Goal: Use online tool/utility: Utilize a website feature to perform a specific function

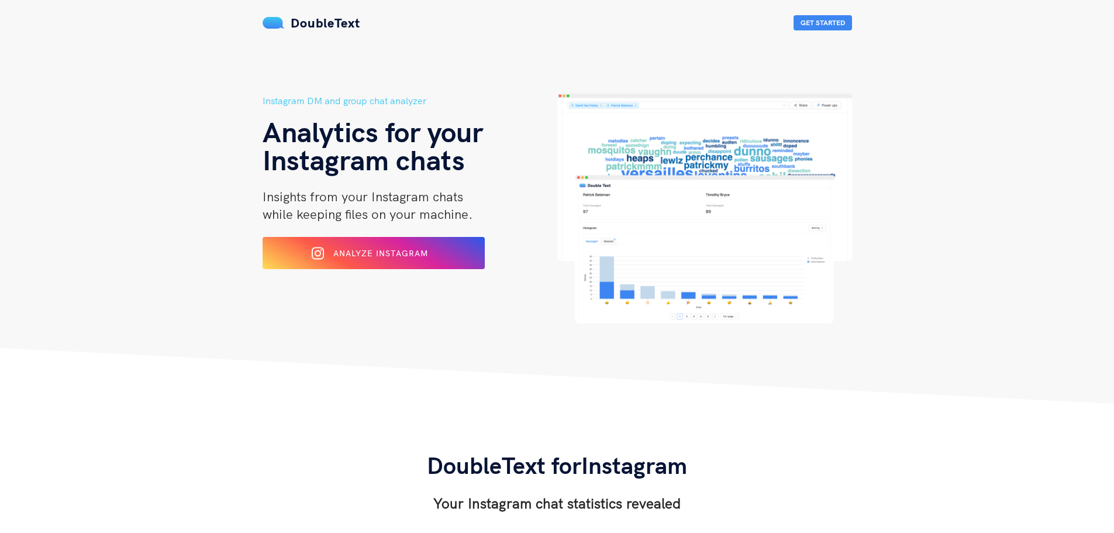
click at [408, 247] on div "Analyze Instagram" at bounding box center [373, 253] width 181 height 18
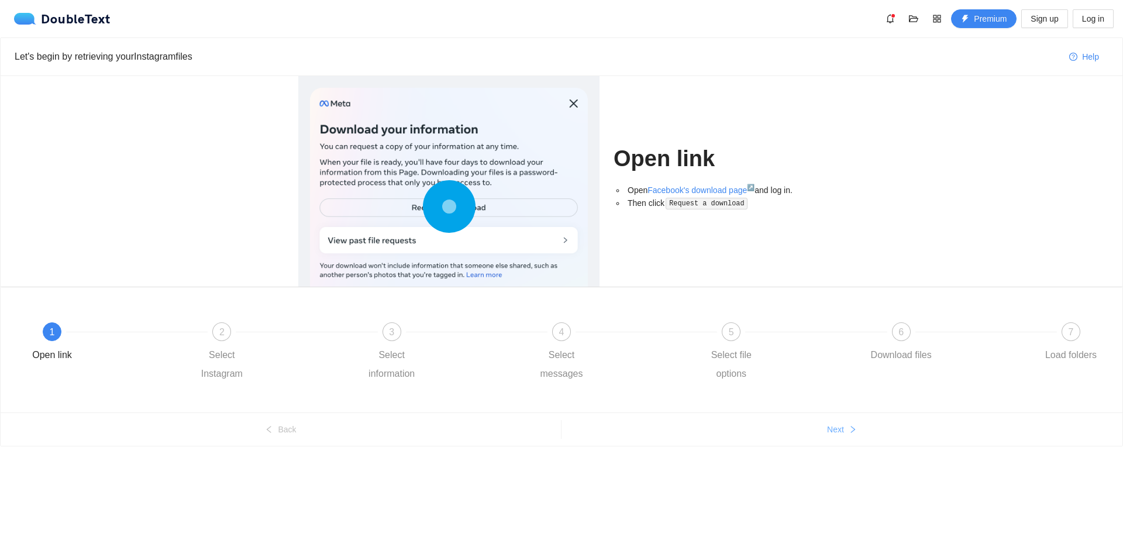
click at [887, 430] on button "Next" at bounding box center [841, 429] width 561 height 19
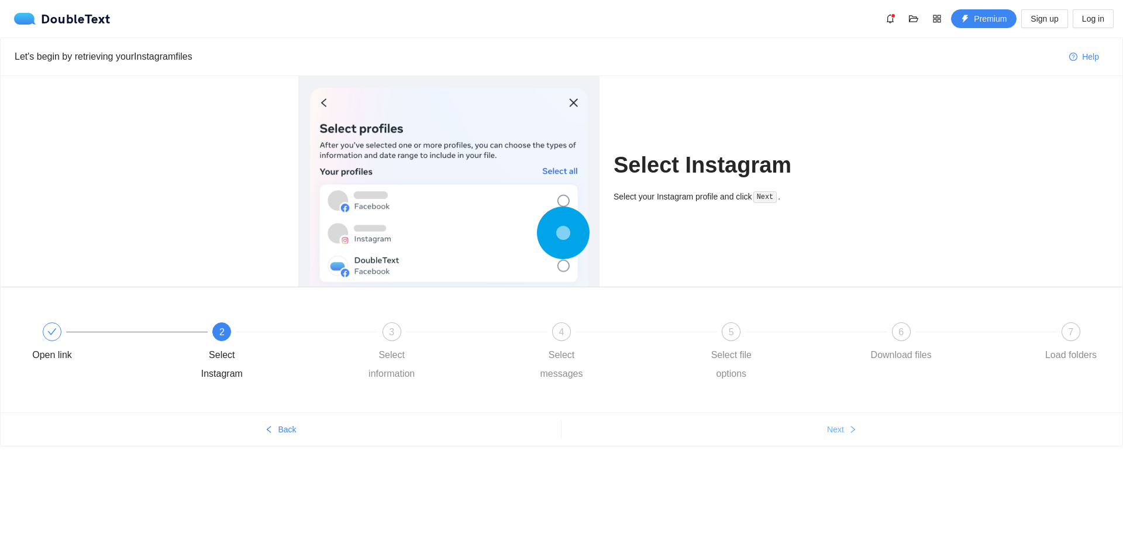
click at [887, 430] on button "Next" at bounding box center [841, 429] width 561 height 19
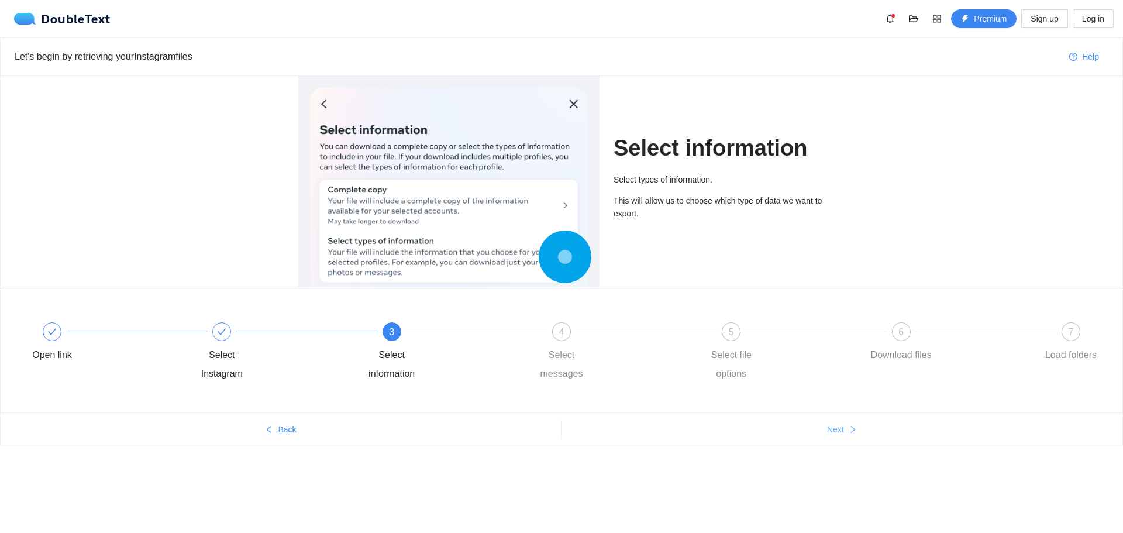
click at [887, 430] on button "Next" at bounding box center [841, 429] width 561 height 19
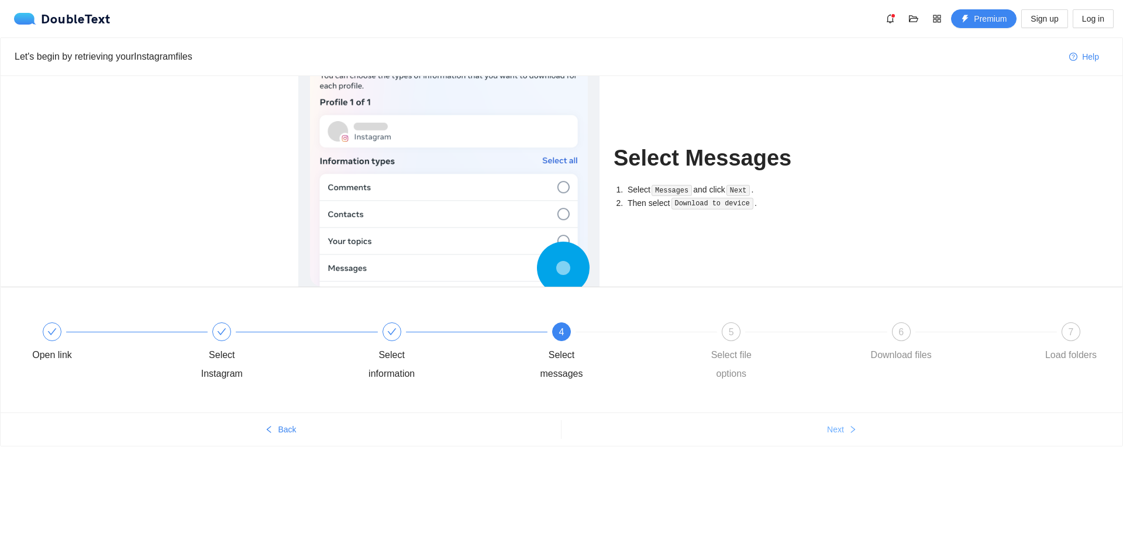
click at [887, 430] on button "Next" at bounding box center [841, 429] width 561 height 19
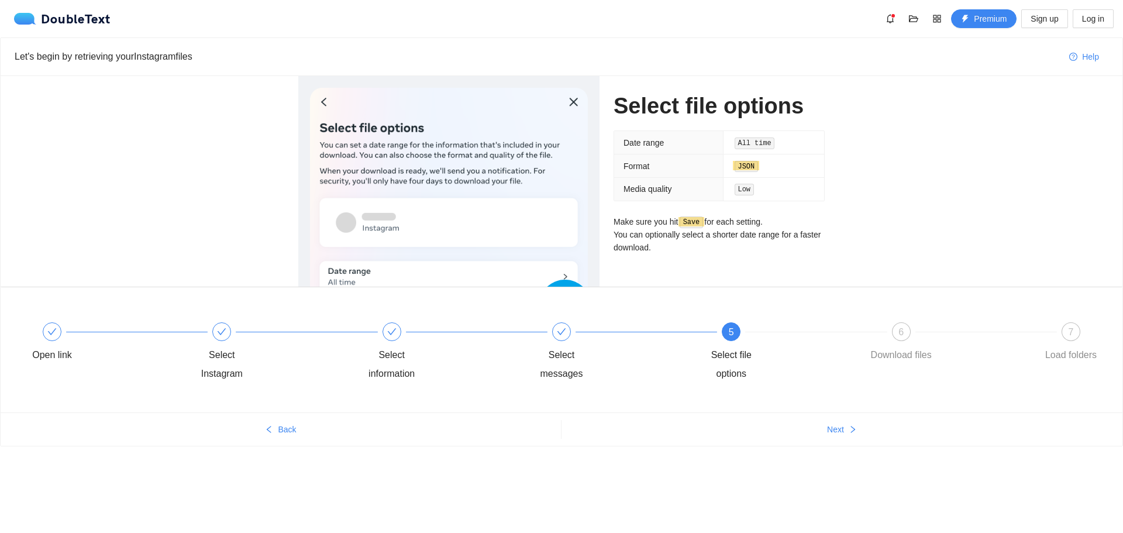
click at [286, 450] on div "Let's begin by retrieving your Instagram files Help Select file options Date ra…" at bounding box center [561, 264] width 1123 height 454
click at [292, 432] on span "Back" at bounding box center [287, 429] width 18 height 13
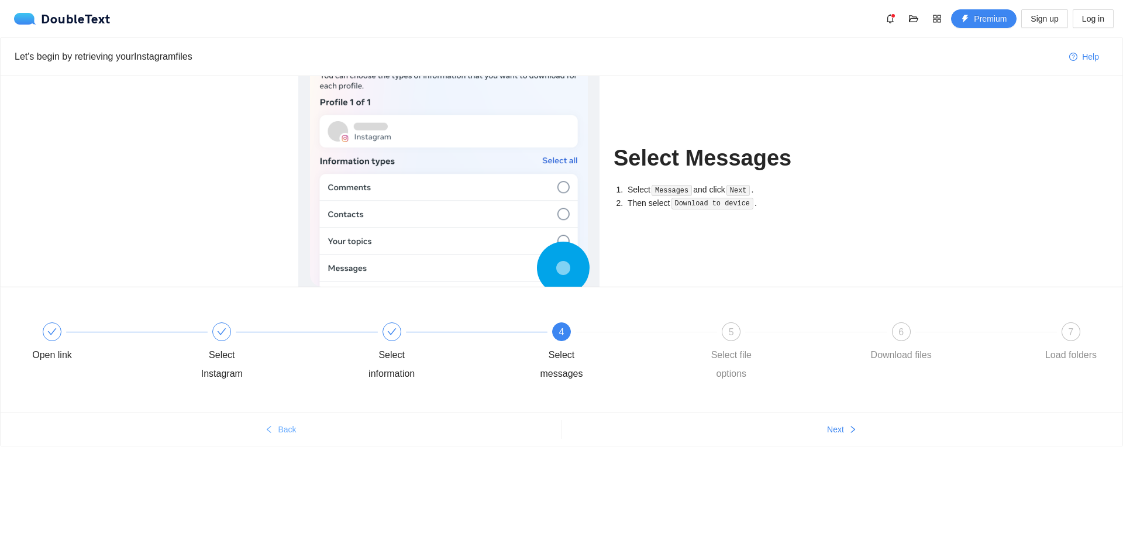
click at [294, 430] on span "Back" at bounding box center [287, 429] width 18 height 13
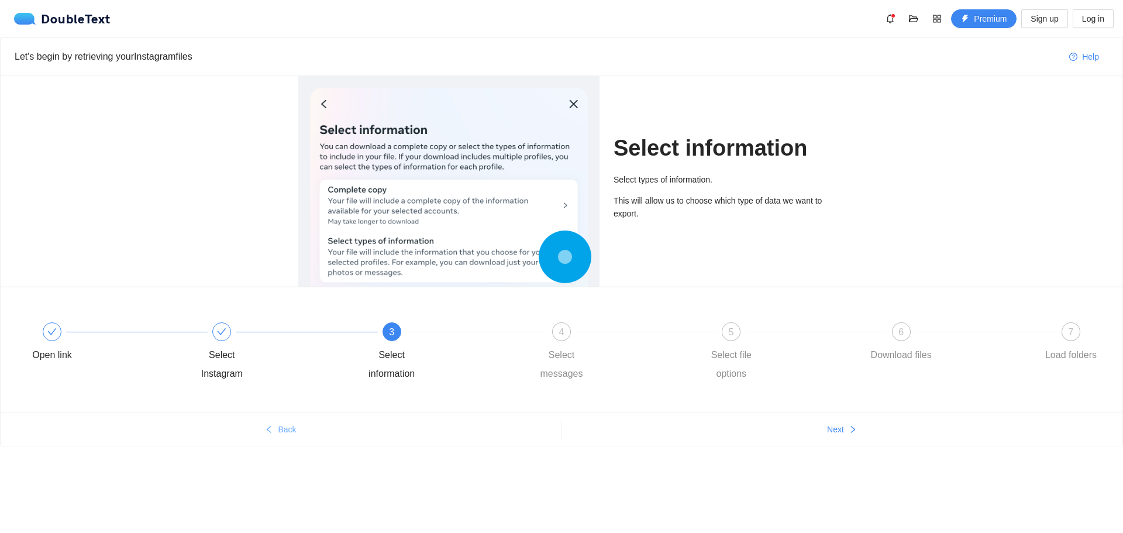
click at [294, 430] on span "Back" at bounding box center [287, 429] width 18 height 13
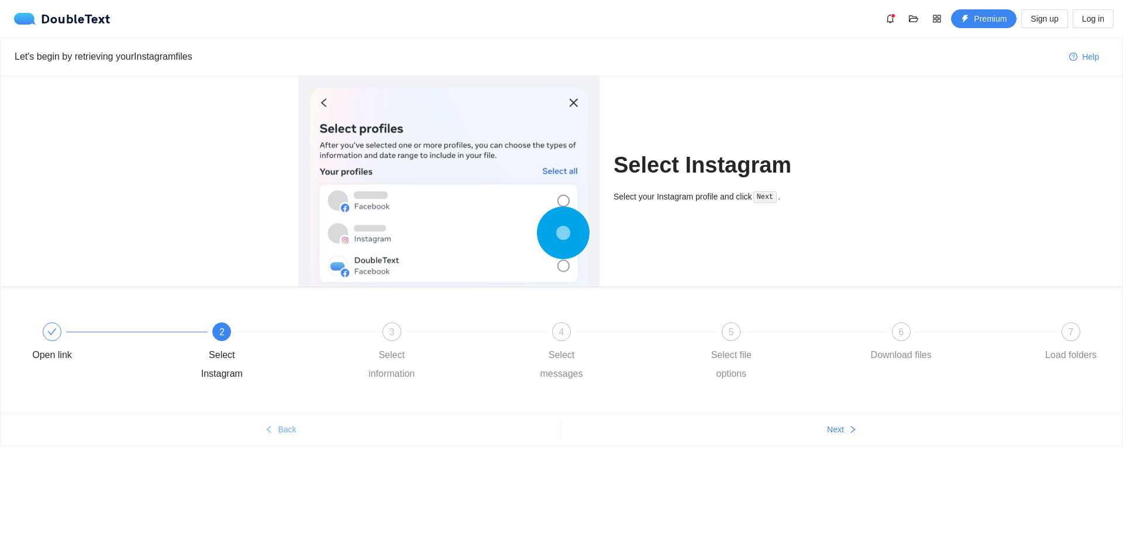
click at [288, 421] on ul "Back Next" at bounding box center [562, 428] width 1122 height 33
click at [292, 430] on span "Back" at bounding box center [287, 429] width 18 height 13
